Goal: Task Accomplishment & Management: Complete application form

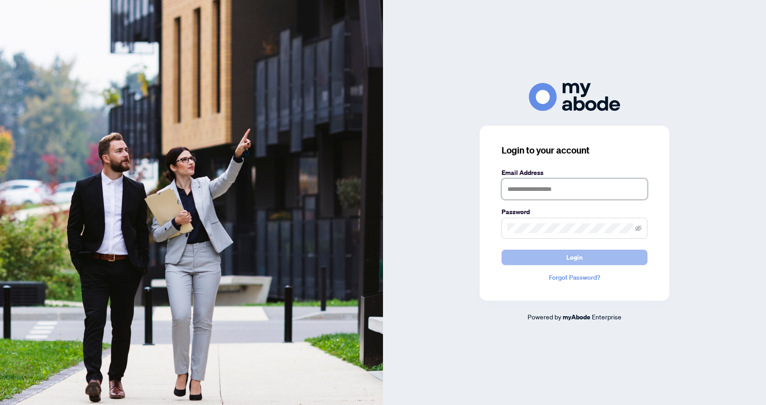
type input "**********"
click at [567, 258] on span "Login" at bounding box center [574, 257] width 16 height 15
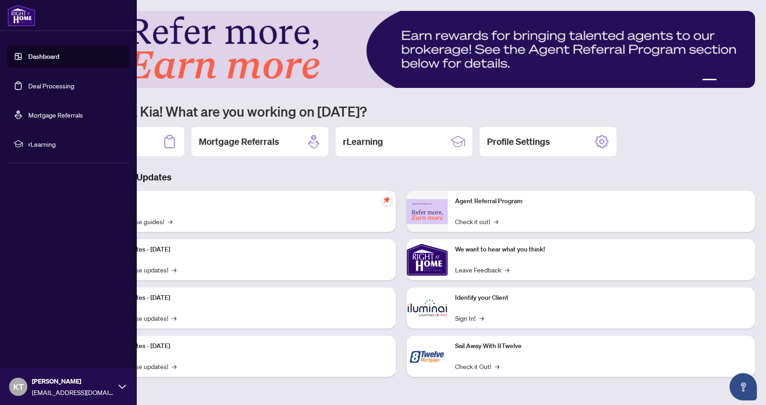
click at [30, 87] on link "Deal Processing" at bounding box center [51, 86] width 46 height 8
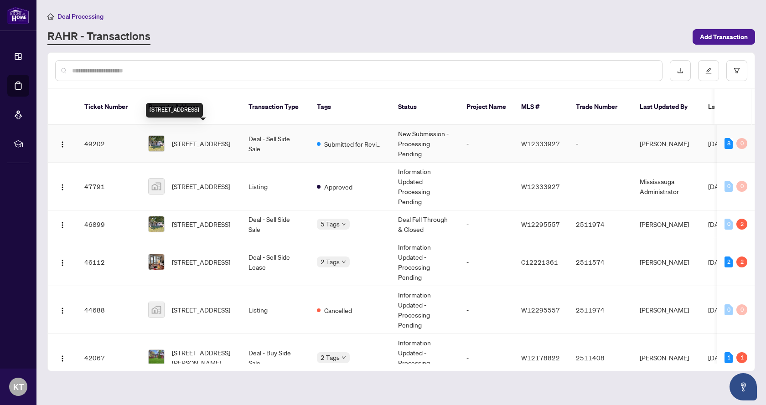
click at [205, 139] on span "[STREET_ADDRESS]" at bounding box center [201, 144] width 58 height 10
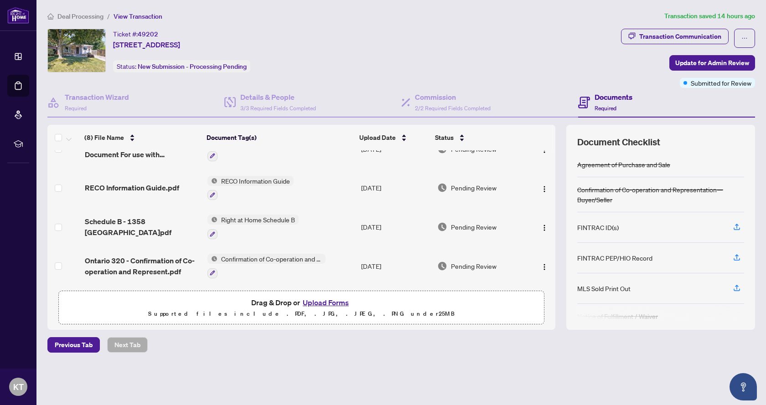
scroll to position [137, 0]
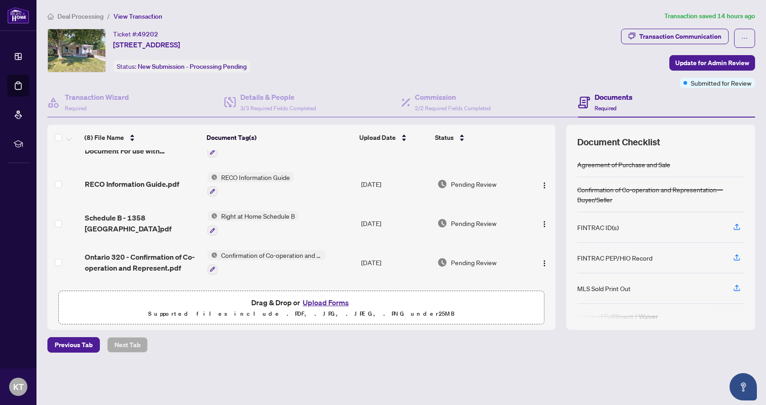
click at [329, 300] on button "Upload Forms" at bounding box center [326, 303] width 52 height 12
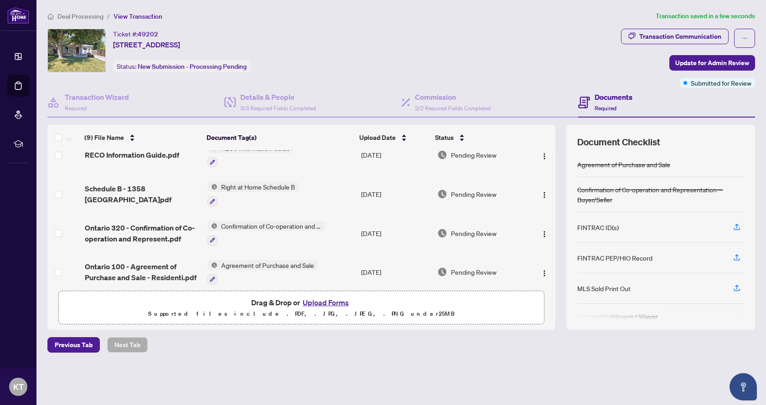
scroll to position [196, 0]
click at [311, 301] on button "Upload Forms" at bounding box center [326, 303] width 52 height 12
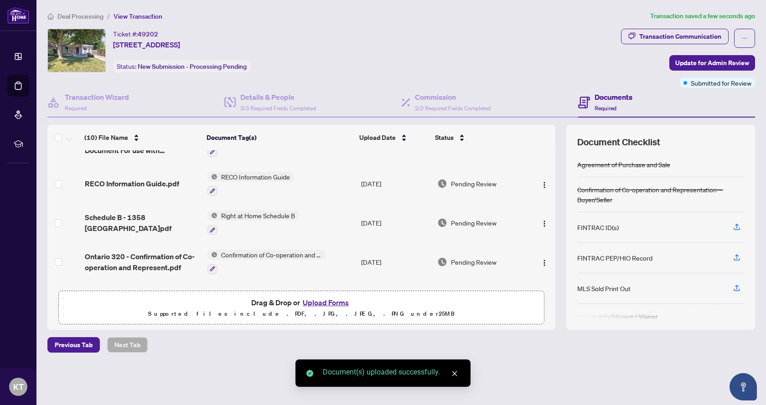
scroll to position [225, 0]
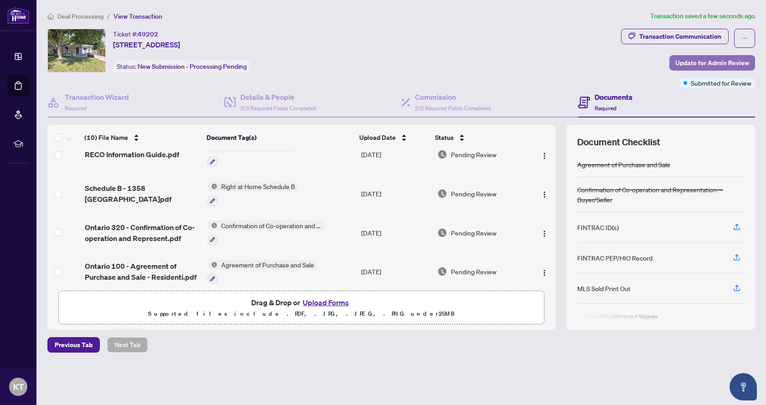
click at [700, 66] on span "Update for Admin Review" at bounding box center [712, 63] width 74 height 15
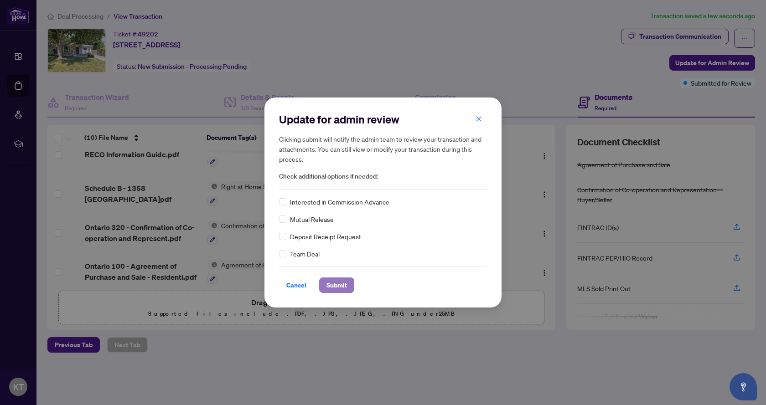
click at [332, 285] on span "Submit" at bounding box center [336, 285] width 21 height 15
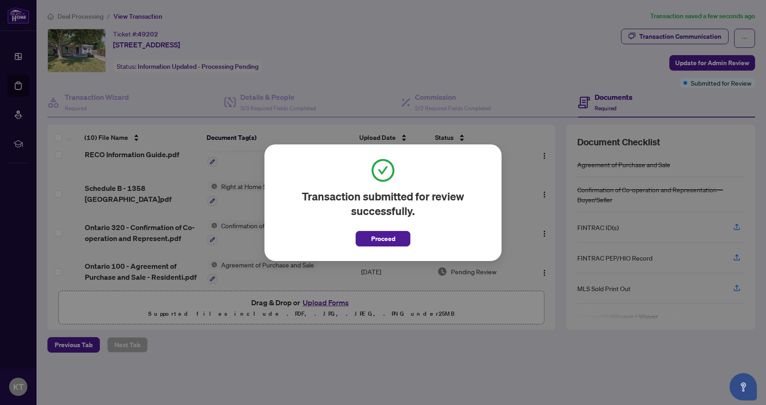
drag, startPoint x: 385, startPoint y: 242, endPoint x: 379, endPoint y: 244, distance: 5.9
click at [385, 241] on span "Proceed" at bounding box center [383, 239] width 24 height 15
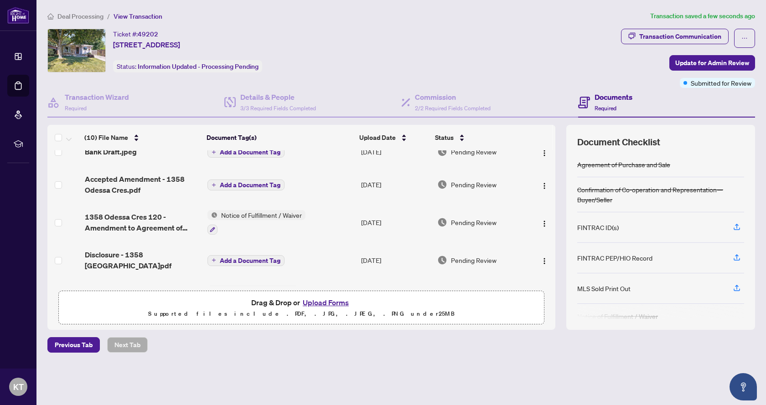
scroll to position [0, 0]
